Goal: Task Accomplishment & Management: Use online tool/utility

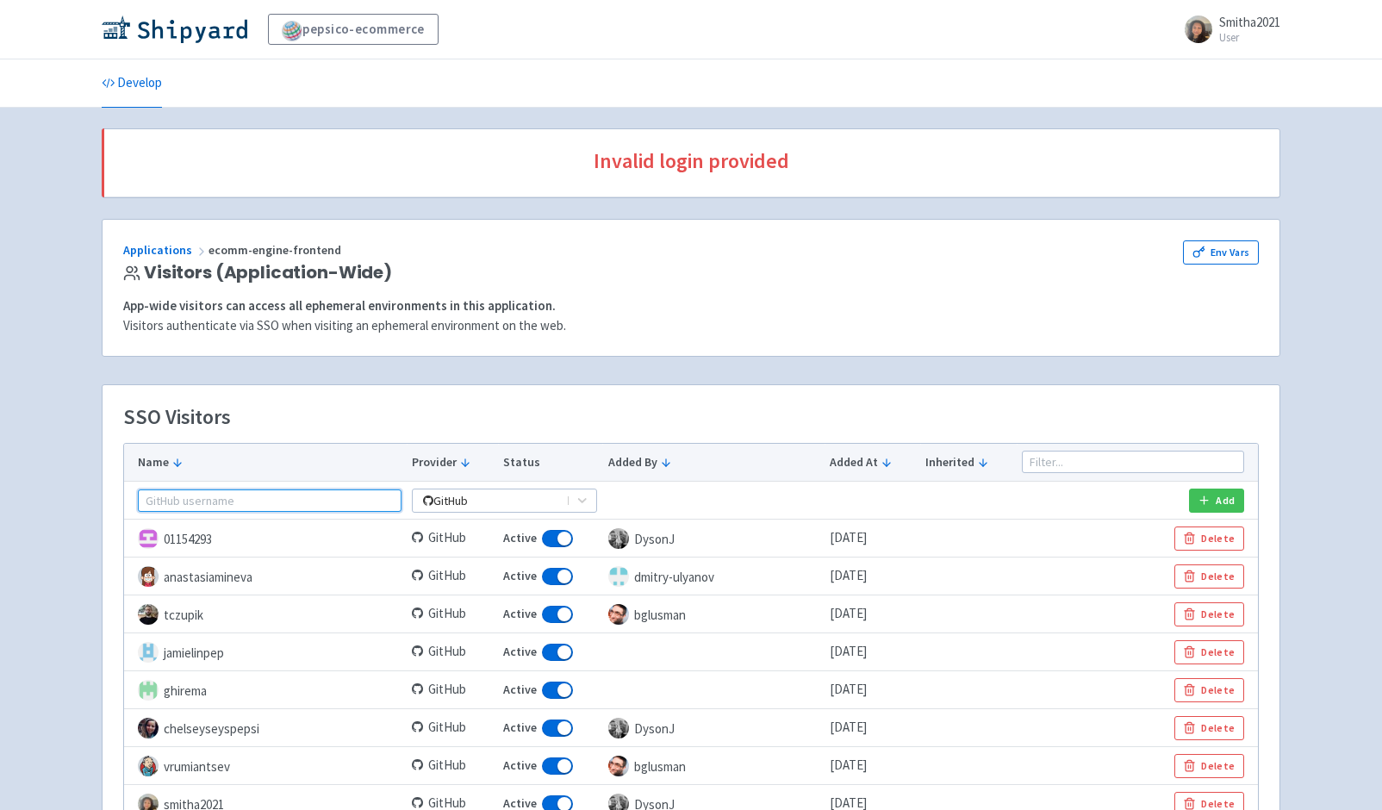
click at [221, 495] on input "text" at bounding box center [270, 500] width 264 height 22
paste input "rbaezam-pepsico"
type input "rbaezam-pepsico"
click at [1218, 495] on button "Add" at bounding box center [1216, 500] width 55 height 24
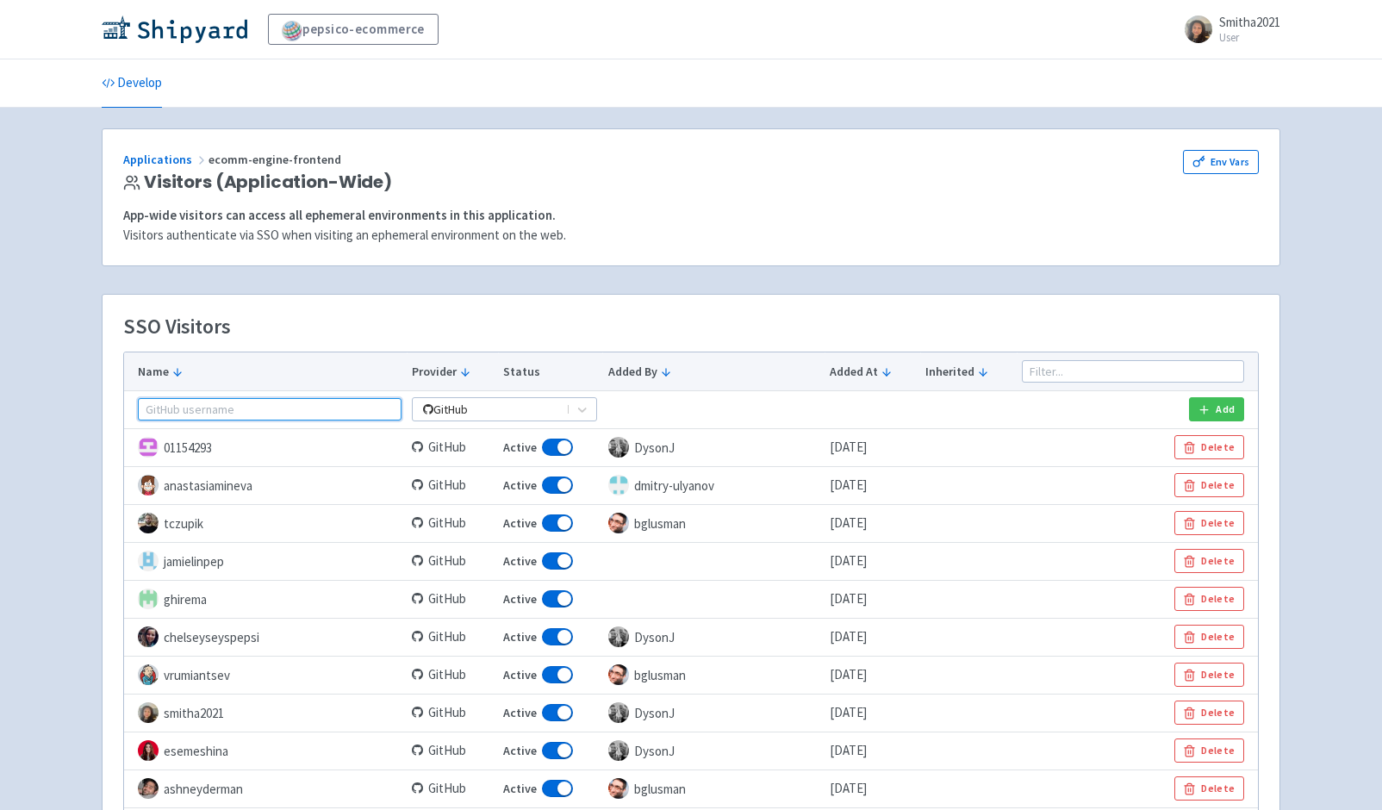
click at [245, 410] on input "text" at bounding box center [270, 409] width 264 height 22
paste input "rbaezam-pepsico"
type input "rbaezam-pepsico"
drag, startPoint x: 258, startPoint y: 406, endPoint x: 129, endPoint y: 408, distance: 128.4
click at [129, 408] on td "rbaezam-pepsico" at bounding box center [265, 409] width 283 height 38
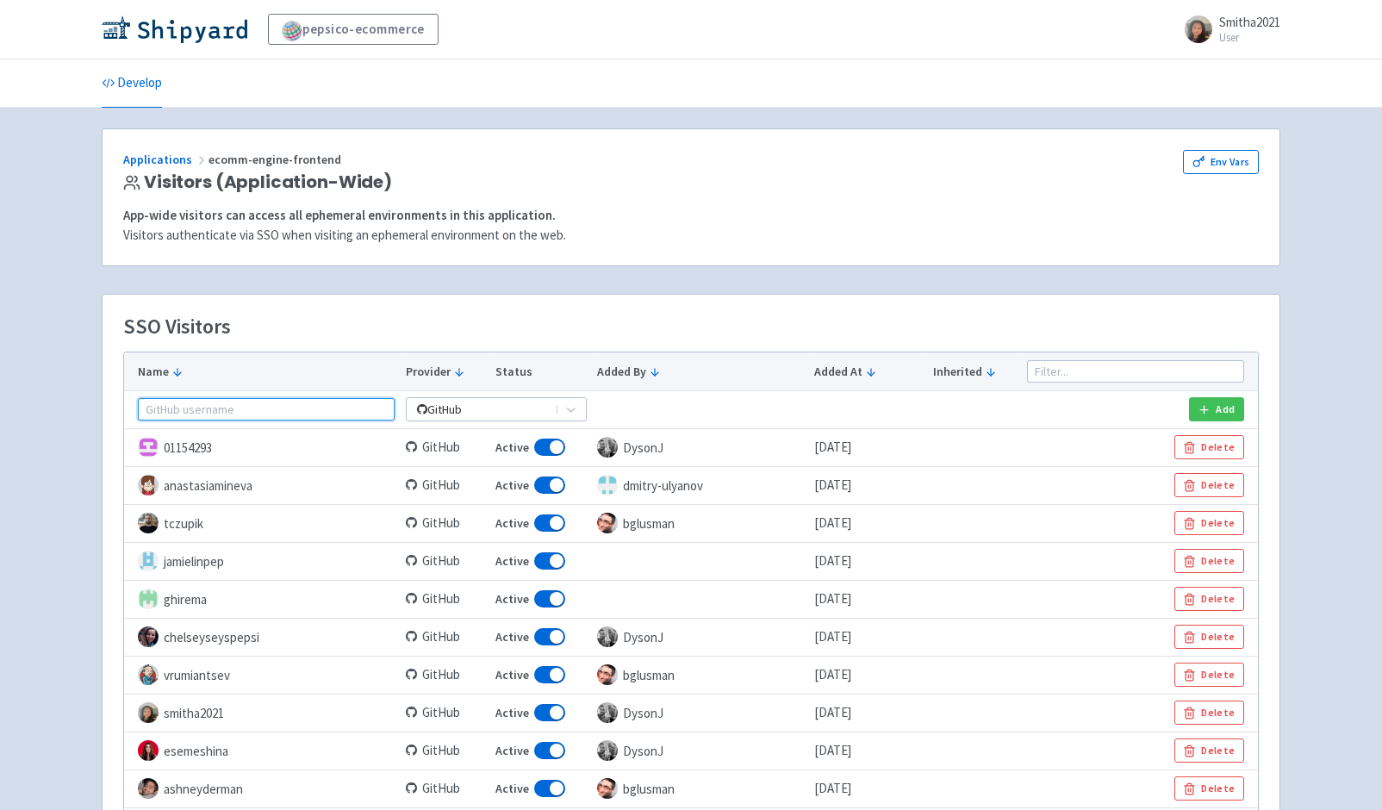
click at [249, 407] on input "text" at bounding box center [266, 409] width 257 height 22
paste input "rbaezam-pepsico"
drag, startPoint x: 242, startPoint y: 407, endPoint x: 141, endPoint y: 407, distance: 100.8
click at [141, 407] on input "rbaezam-pepsico" at bounding box center [266, 409] width 257 height 22
type input "Rodolfo"
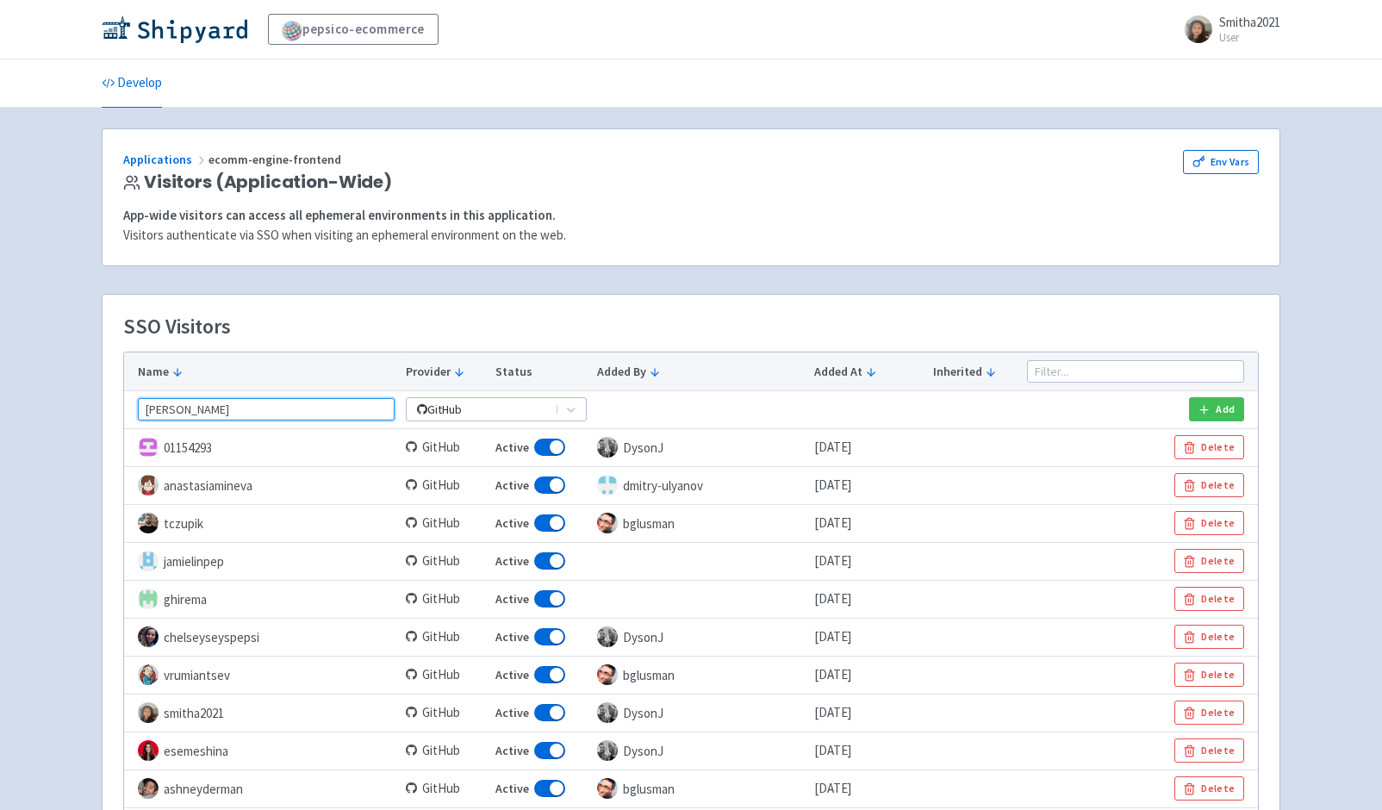
click at [217, 409] on input "Rodolfo" at bounding box center [266, 409] width 257 height 22
drag, startPoint x: 215, startPoint y: 409, endPoint x: 135, endPoint y: 408, distance: 80.1
click at [135, 408] on td "Rodolfo" at bounding box center [262, 409] width 277 height 38
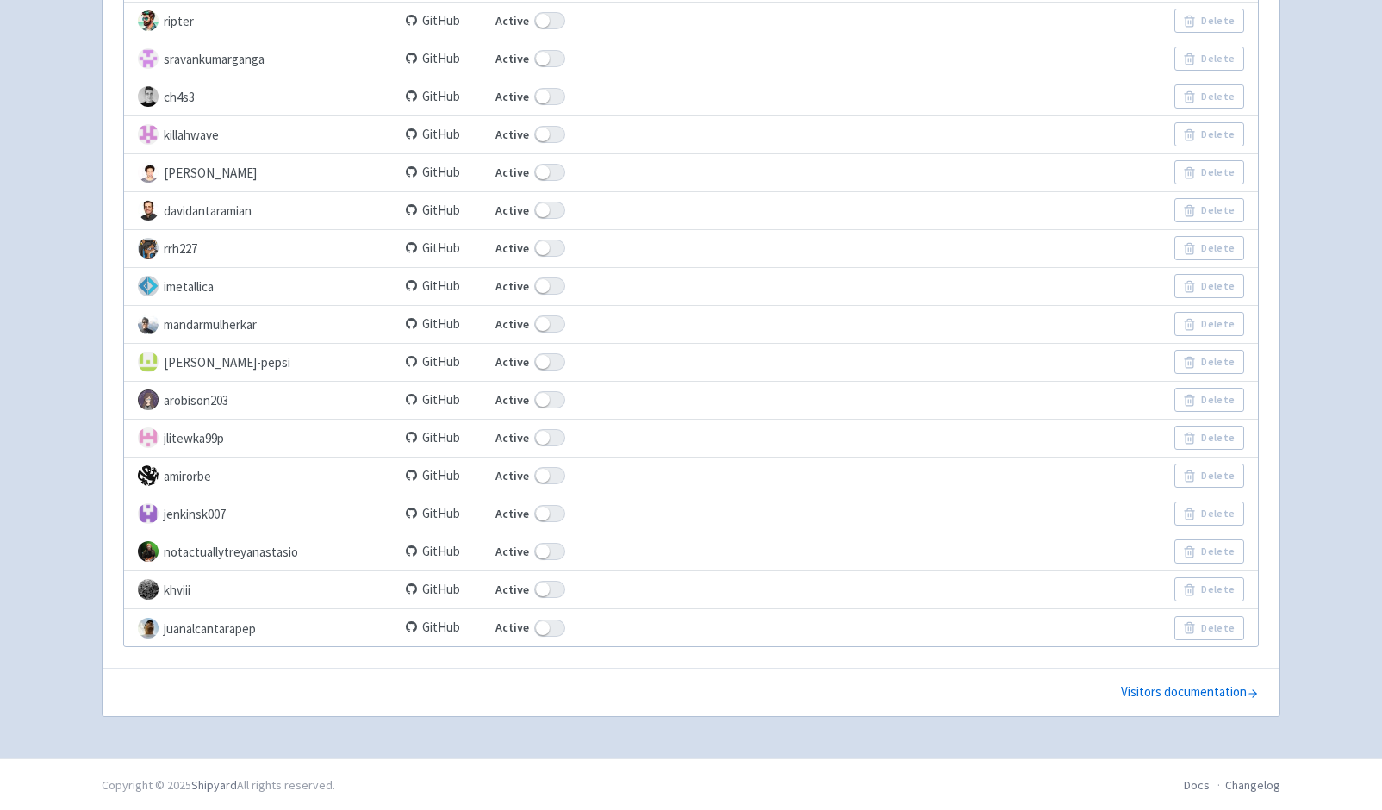
scroll to position [2738, 0]
click at [1247, 691] on icon at bounding box center [1253, 694] width 12 height 12
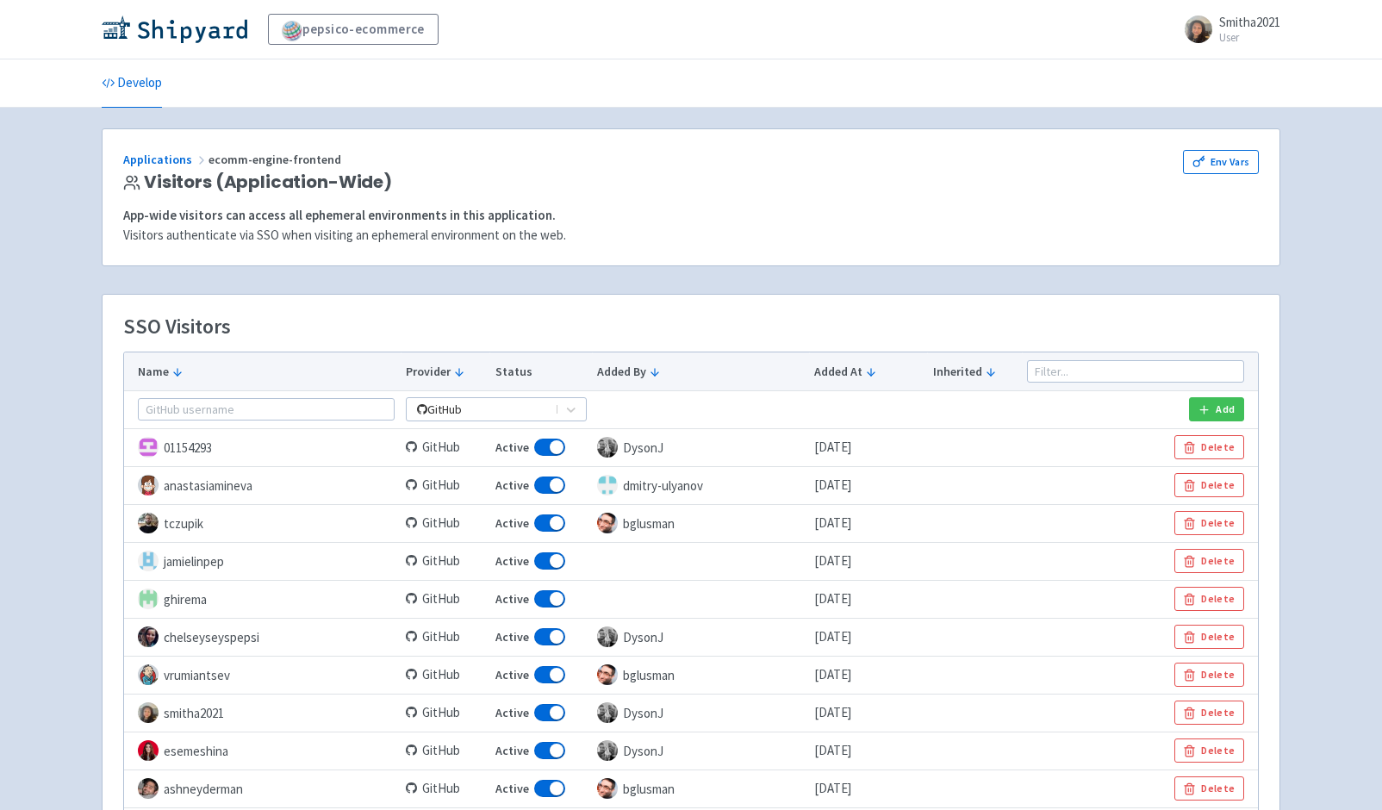
scroll to position [0, 0]
click at [531, 160] on div "Applications ecomm-engine-frontend" at bounding box center [580, 160] width 915 height 20
click at [563, 406] on icon at bounding box center [571, 410] width 17 height 16
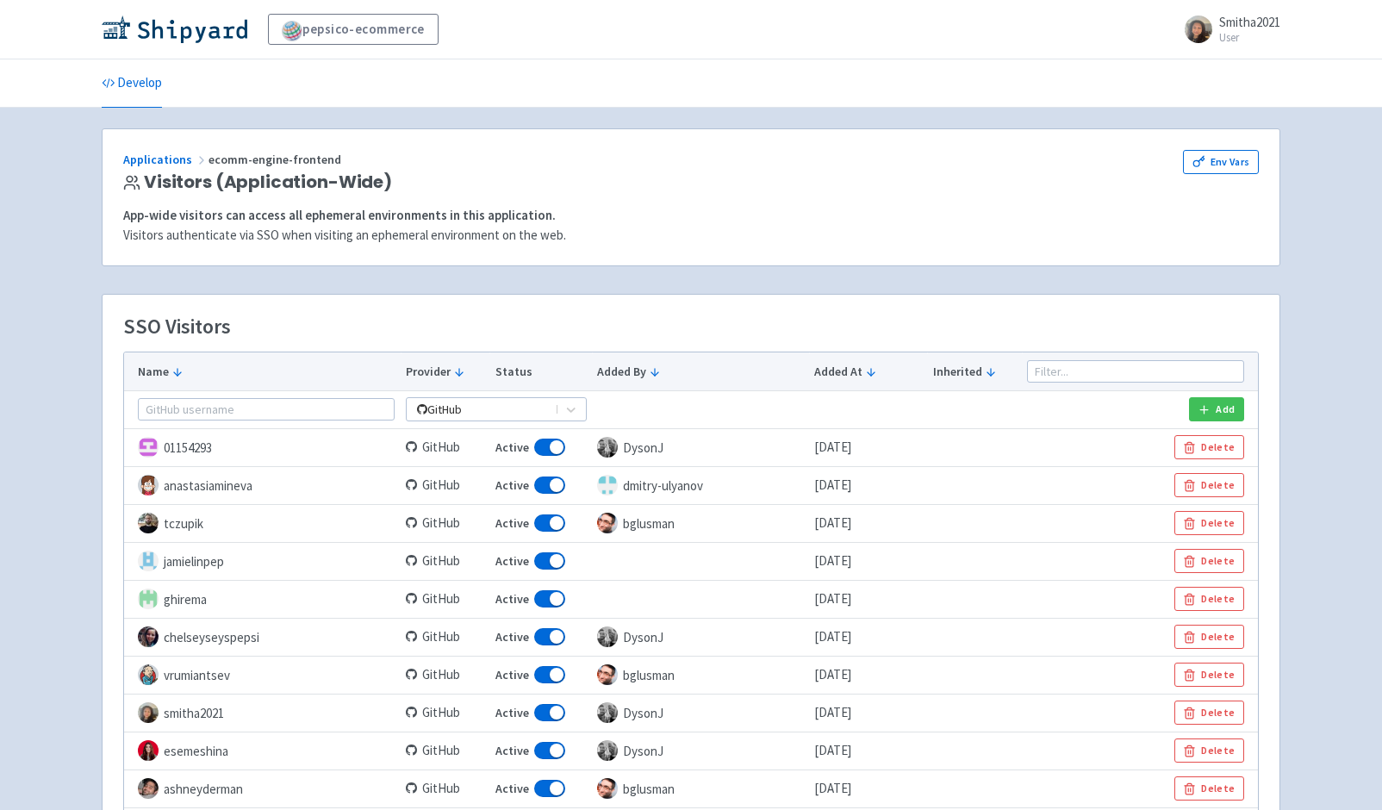
click at [180, 596] on td "ghirema" at bounding box center [262, 599] width 277 height 38
click at [419, 29] on link "pepsico-ecommerce" at bounding box center [353, 29] width 171 height 31
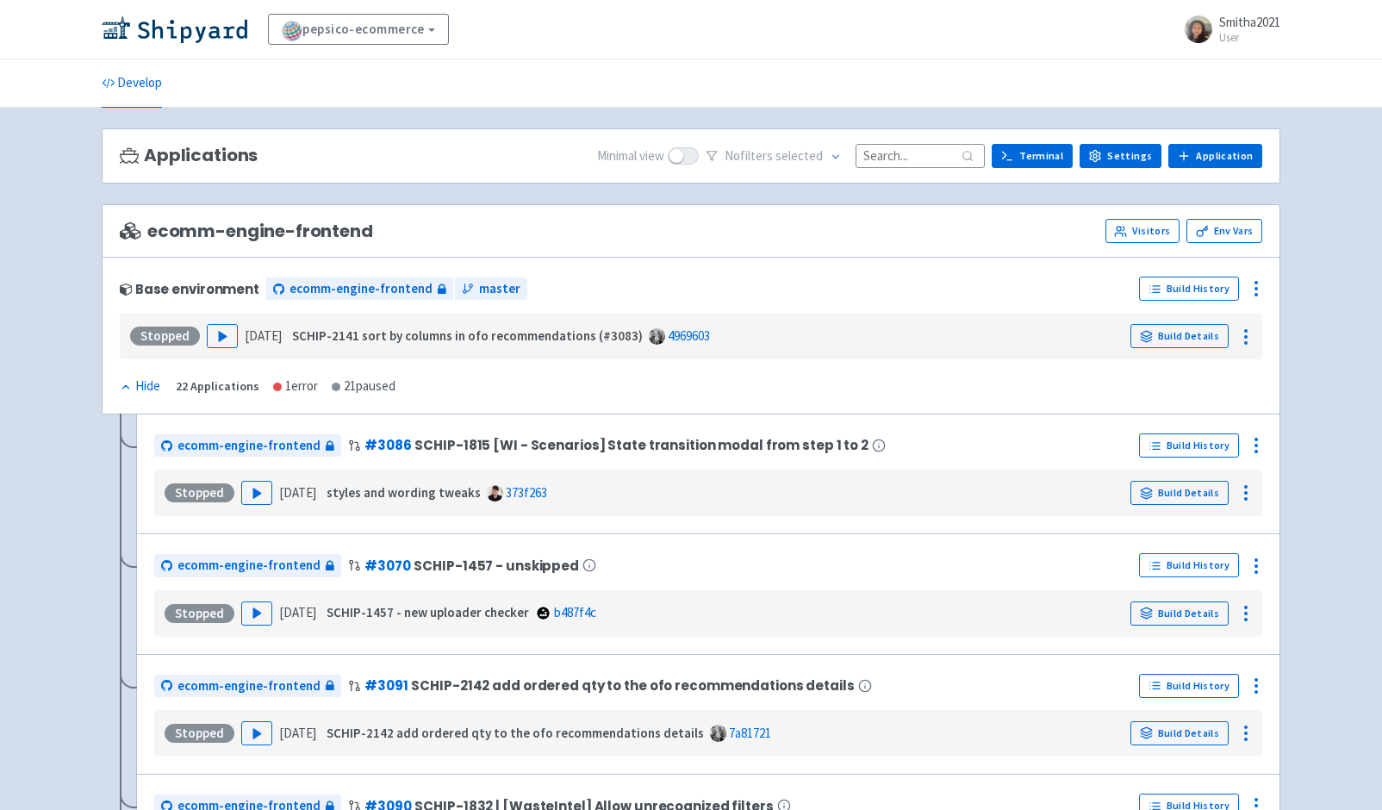
click at [895, 157] on input at bounding box center [919, 155] width 129 height 23
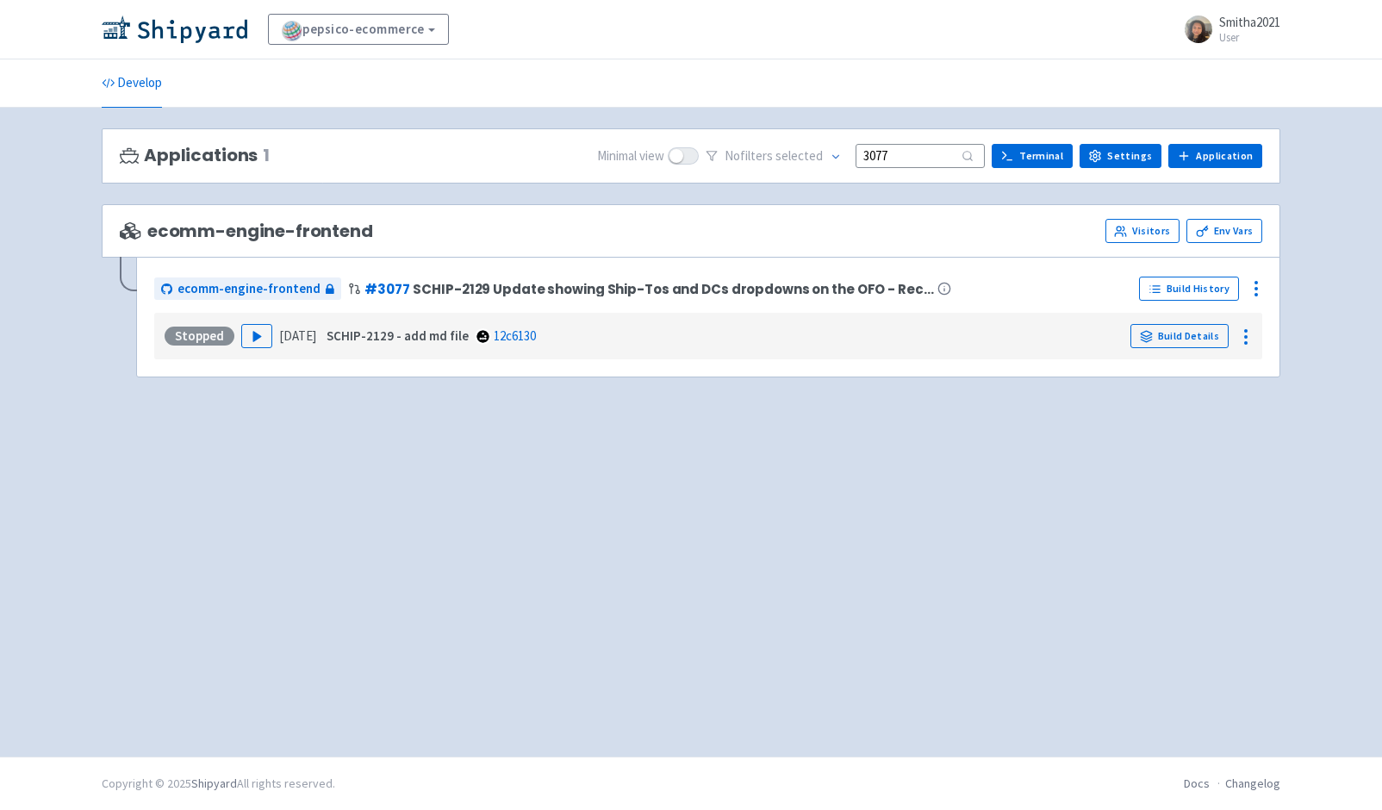
type input "3077"
click at [253, 334] on polygon "button" at bounding box center [257, 336] width 8 height 9
